Goal: Task Accomplishment & Management: Complete application form

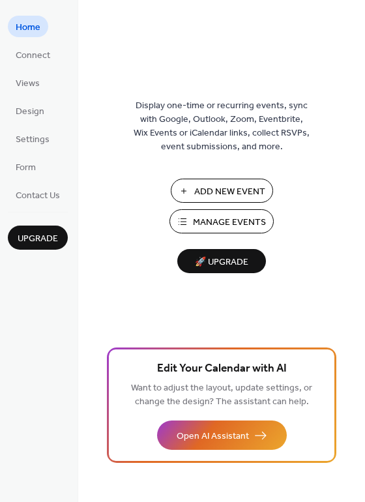
click at [211, 193] on span "Add New Event" at bounding box center [229, 192] width 71 height 14
click at [200, 192] on span "Add New Event" at bounding box center [229, 192] width 71 height 14
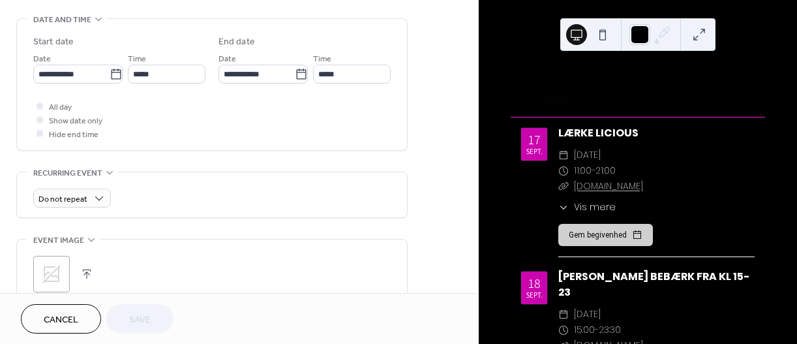
scroll to position [452, 0]
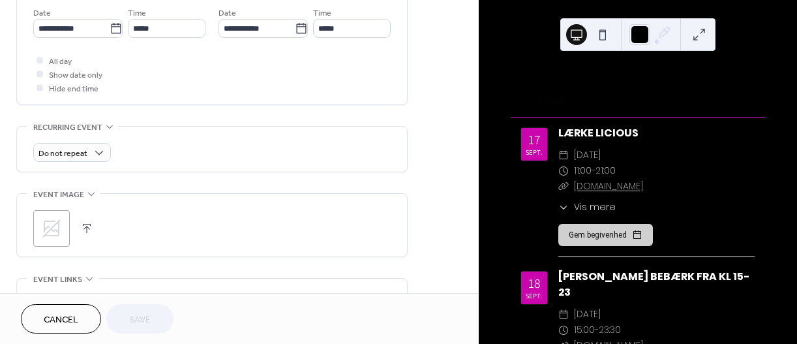
click at [47, 227] on icon at bounding box center [51, 228] width 18 height 18
click at [47, 227] on circle at bounding box center [52, 229] width 24 height 24
click at [52, 222] on icon at bounding box center [51, 228] width 18 height 18
click at [52, 221] on circle at bounding box center [51, 228] width 25 height 25
click at [55, 222] on icon at bounding box center [51, 228] width 21 height 21
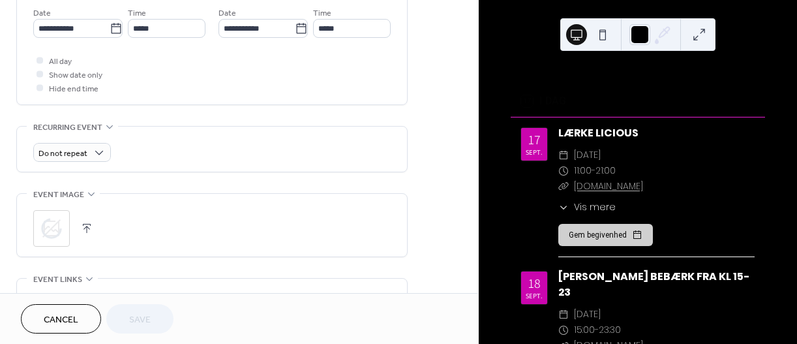
click at [55, 221] on circle at bounding box center [51, 228] width 21 height 21
